Goal: Information Seeking & Learning: Compare options

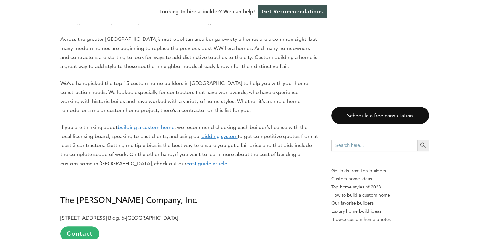
scroll to position [453, 0]
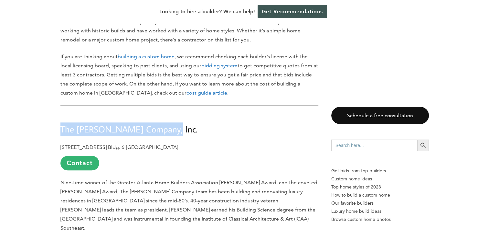
drag, startPoint x: 60, startPoint y: 127, endPoint x: 170, endPoint y: 124, distance: 110.3
drag, startPoint x: 170, startPoint y: 124, endPoint x: 148, endPoint y: 124, distance: 21.7
copy span "The [PERSON_NAME] Company, Inc."
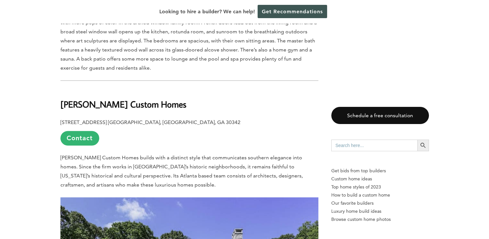
scroll to position [905, 0]
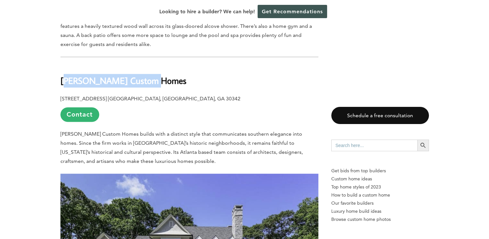
drag, startPoint x: 63, startPoint y: 70, endPoint x: 142, endPoint y: 69, distance: 78.2
click at [141, 75] on b "[PERSON_NAME] Custom Homes" at bounding box center [123, 80] width 126 height 11
drag, startPoint x: 142, startPoint y: 69, endPoint x: 91, endPoint y: 70, distance: 51.1
click at [92, 75] on b "[PERSON_NAME] Custom Homes" at bounding box center [123, 80] width 126 height 11
drag, startPoint x: 53, startPoint y: 72, endPoint x: 168, endPoint y: 73, distance: 115.1
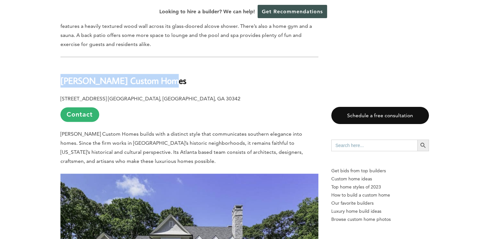
drag, startPoint x: 168, startPoint y: 73, endPoint x: 146, endPoint y: 69, distance: 22.8
copy b "[PERSON_NAME] Custom Homes"
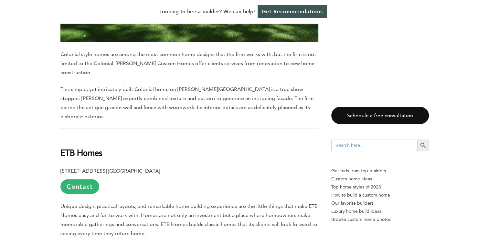
scroll to position [1293, 0]
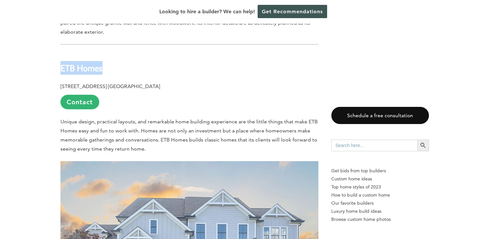
drag, startPoint x: 55, startPoint y: 49, endPoint x: 103, endPoint y: 48, distance: 48.8
drag, startPoint x: 104, startPoint y: 48, endPoint x: 98, endPoint y: 49, distance: 6.2
copy b "ETB Homes"
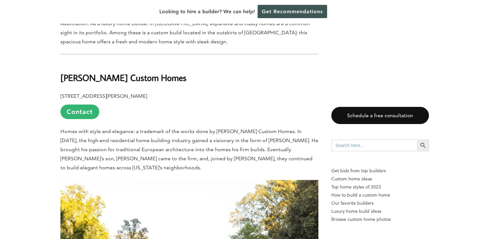
scroll to position [1649, 0]
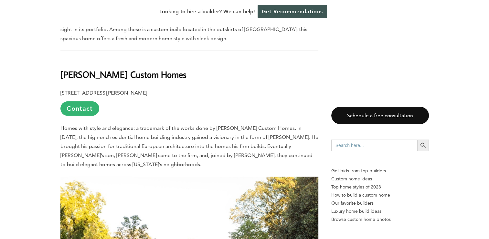
drag, startPoint x: 63, startPoint y: 58, endPoint x: 195, endPoint y: 58, distance: 132.5
click at [195, 59] on h2 "[PERSON_NAME] Custom Homes" at bounding box center [189, 70] width 258 height 22
drag, startPoint x: 195, startPoint y: 58, endPoint x: 175, endPoint y: 58, distance: 20.0
copy b "[PERSON_NAME] Custom Homes"
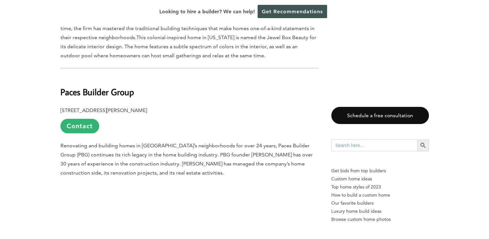
scroll to position [1972, 0]
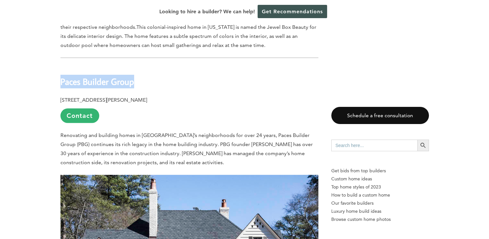
drag, startPoint x: 61, startPoint y: 62, endPoint x: 139, endPoint y: 62, distance: 78.6
click at [139, 66] on h2 "Paces Builder Group" at bounding box center [189, 77] width 258 height 22
copy b "Paces Builder Group"
click at [87, 108] on link "Contact" at bounding box center [79, 115] width 39 height 15
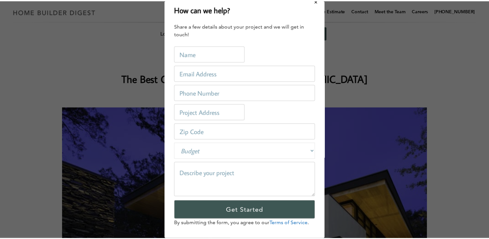
scroll to position [0, 0]
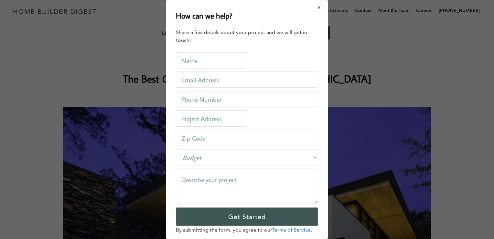
click at [315, 5] on button "Close modal" at bounding box center [319, 8] width 17 height 14
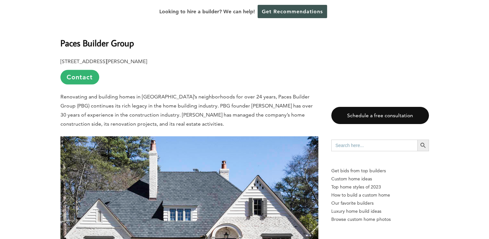
scroll to position [1972, 0]
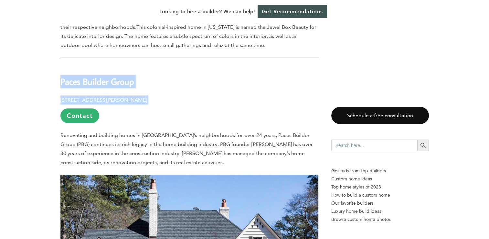
drag, startPoint x: 61, startPoint y: 64, endPoint x: 165, endPoint y: 80, distance: 104.9
drag, startPoint x: 165, startPoint y: 80, endPoint x: 142, endPoint y: 80, distance: 23.0
copy div "Paces Builder Group [STREET_ADDRESS][PERSON_NAME]"
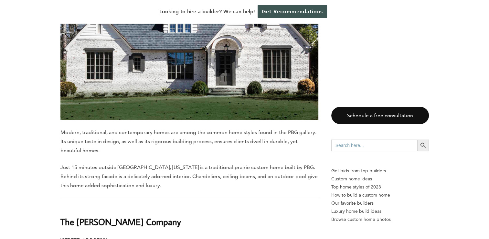
scroll to position [2295, 0]
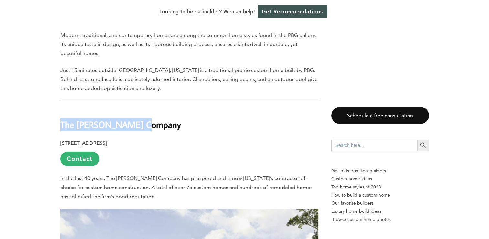
drag, startPoint x: 58, startPoint y: 107, endPoint x: 147, endPoint y: 103, distance: 89.6
copy b "The [PERSON_NAME] Company"
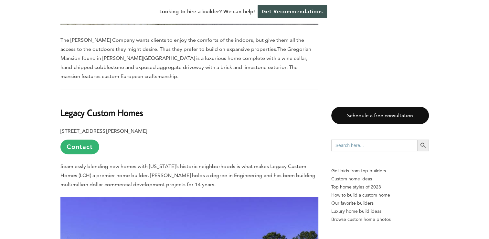
scroll to position [2651, 0]
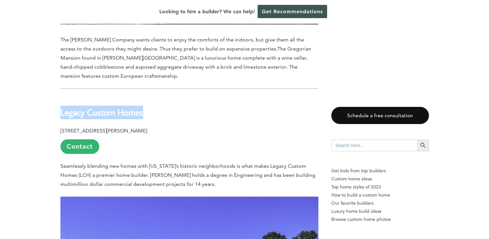
drag, startPoint x: 59, startPoint y: 83, endPoint x: 148, endPoint y: 83, distance: 89.9
copy b "Legacy Custom Homes"
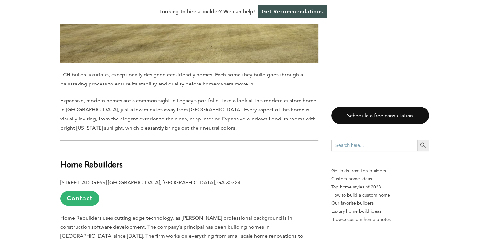
scroll to position [3007, 0]
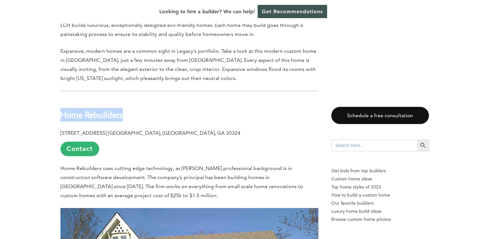
drag, startPoint x: 60, startPoint y: 86, endPoint x: 137, endPoint y: 86, distance: 76.9
click at [137, 99] on h2 "Home Rebuilders" at bounding box center [189, 110] width 258 height 22
drag, startPoint x: 137, startPoint y: 86, endPoint x: 103, endPoint y: 86, distance: 33.6
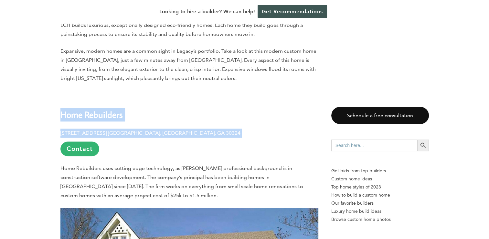
drag, startPoint x: 60, startPoint y: 89, endPoint x: 183, endPoint y: 107, distance: 124.1
drag, startPoint x: 184, startPoint y: 107, endPoint x: 155, endPoint y: 107, distance: 29.1
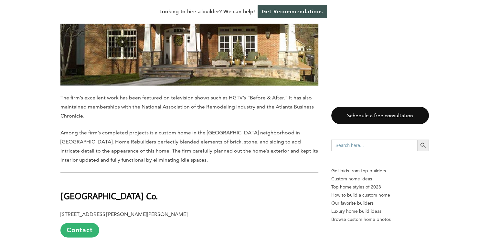
scroll to position [3362, 0]
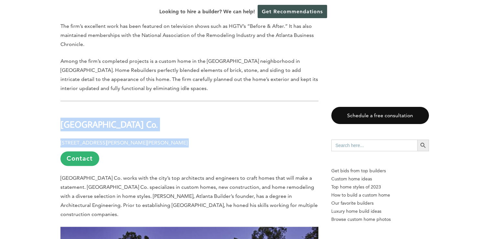
drag, startPoint x: 60, startPoint y: 97, endPoint x: 176, endPoint y: 111, distance: 116.6
click at [176, 111] on div "Last updated on [DATE] 01:46 pm Any number of multinational corporations have t…" at bounding box center [244, 221] width 389 height 6504
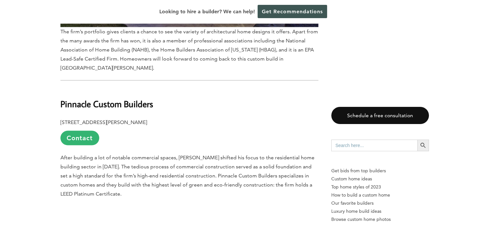
scroll to position [3750, 0]
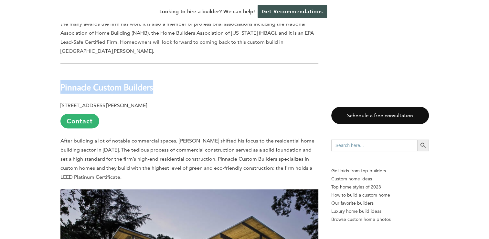
drag, startPoint x: 60, startPoint y: 50, endPoint x: 166, endPoint y: 51, distance: 105.1
click at [166, 71] on h2 "Pinnacle Custom Builders" at bounding box center [189, 82] width 258 height 22
drag, startPoint x: 55, startPoint y: 49, endPoint x: 159, endPoint y: 70, distance: 106.5
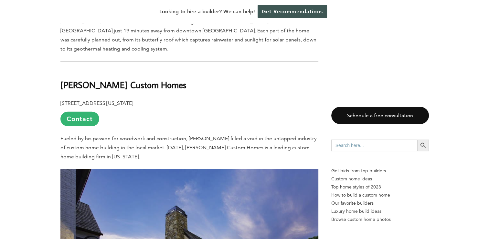
scroll to position [4085, 0]
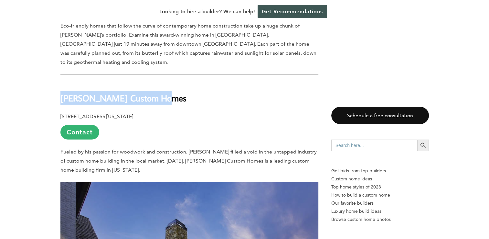
drag, startPoint x: 60, startPoint y: 51, endPoint x: 186, endPoint y: 50, distance: 125.4
click at [186, 82] on h2 "[PERSON_NAME] Custom Homes" at bounding box center [189, 93] width 258 height 22
drag, startPoint x: 186, startPoint y: 50, endPoint x: 157, endPoint y: 50, distance: 28.5
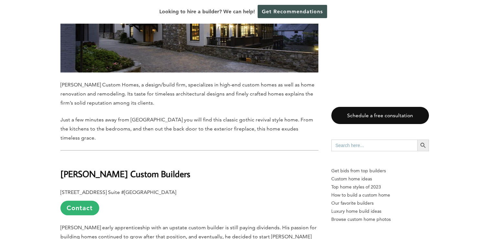
scroll to position [4409, 0]
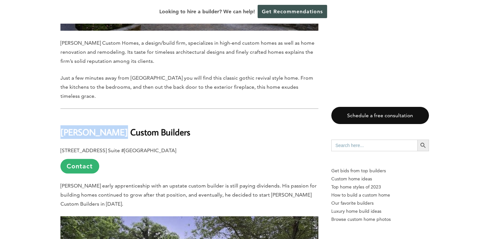
drag, startPoint x: 62, startPoint y: 79, endPoint x: 112, endPoint y: 80, distance: 49.5
click at [112, 126] on b "[PERSON_NAME] Custom Builders" at bounding box center [125, 131] width 130 height 11
drag, startPoint x: 112, startPoint y: 80, endPoint x: 105, endPoint y: 80, distance: 6.8
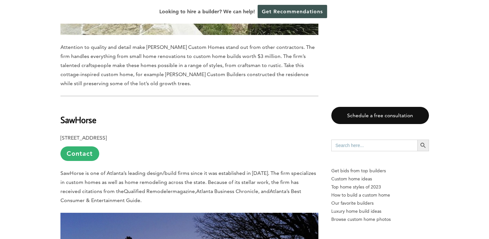
scroll to position [4764, 0]
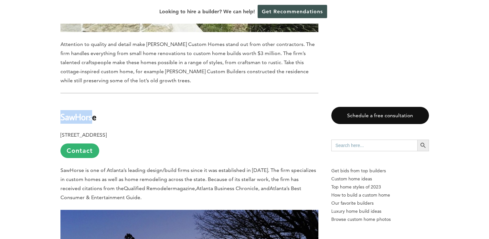
drag, startPoint x: 62, startPoint y: 59, endPoint x: 94, endPoint y: 59, distance: 31.7
click at [94, 111] on b "SawHorse" at bounding box center [78, 116] width 36 height 11
drag, startPoint x: 94, startPoint y: 59, endPoint x: 106, endPoint y: 67, distance: 14.1
click at [106, 101] on h2 "SawHorse" at bounding box center [189, 112] width 258 height 22
drag, startPoint x: 61, startPoint y: 61, endPoint x: 190, endPoint y: 86, distance: 131.3
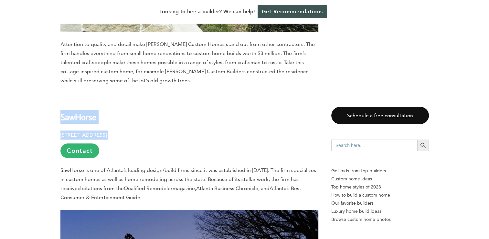
drag, startPoint x: 190, startPoint y: 86, endPoint x: 167, endPoint y: 79, distance: 24.0
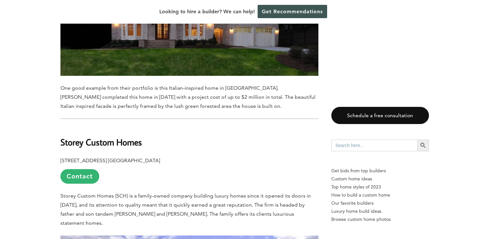
scroll to position [5023, 0]
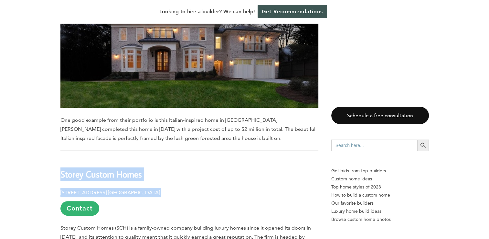
drag, startPoint x: 62, startPoint y: 120, endPoint x: 211, endPoint y: 141, distance: 150.1
drag, startPoint x: 211, startPoint y: 141, endPoint x: 175, endPoint y: 136, distance: 35.9
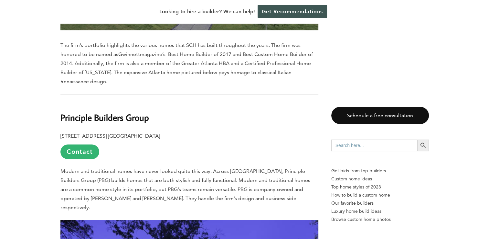
scroll to position [5411, 0]
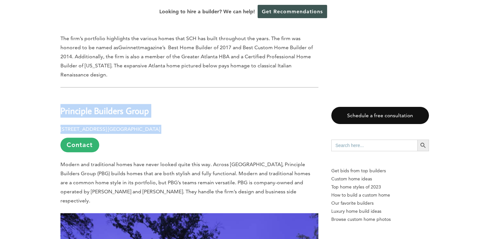
drag, startPoint x: 59, startPoint y: 48, endPoint x: 188, endPoint y: 63, distance: 129.0
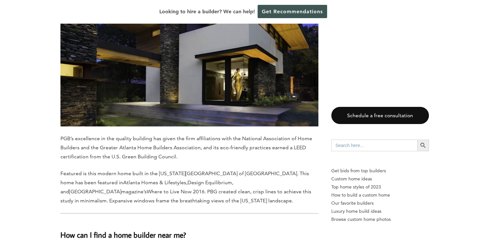
scroll to position [5669, 0]
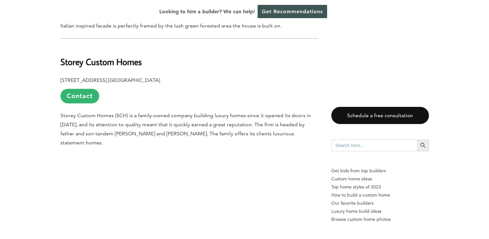
scroll to position [5140, 0]
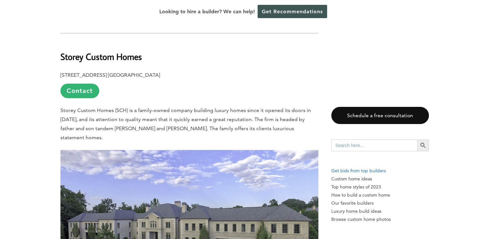
click at [369, 171] on p "Get bids from top builders" at bounding box center [380, 170] width 98 height 8
